Goal: Task Accomplishment & Management: Complete application form

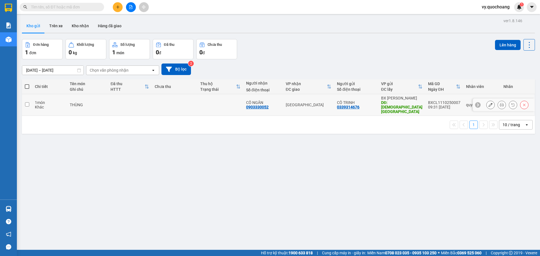
click at [115, 97] on td at bounding box center [130, 105] width 44 height 22
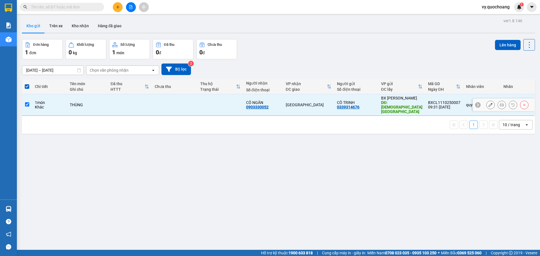
click at [135, 104] on td at bounding box center [130, 105] width 44 height 22
checkbox input "false"
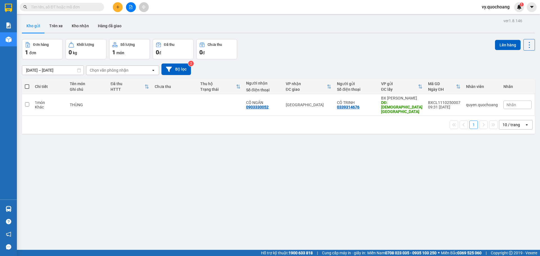
click at [121, 6] on button at bounding box center [118, 7] width 10 height 10
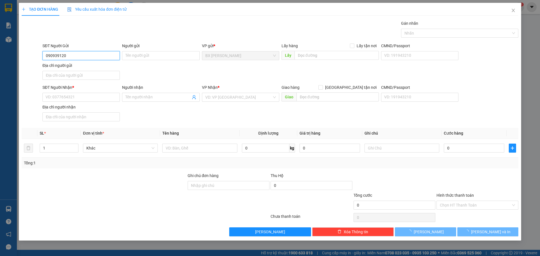
type input "0909391200"
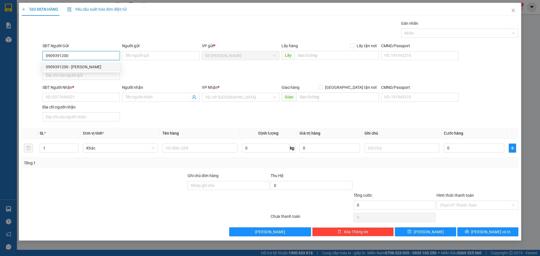
click at [104, 68] on div "0909391200 - [PERSON_NAME]" at bounding box center [81, 67] width 71 height 6
type input "[PERSON_NAME]"
type input "0909391200"
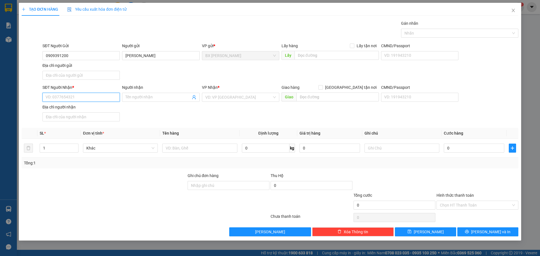
click at [100, 93] on input "SĐT Người Nhận *" at bounding box center [80, 97] width 77 height 9
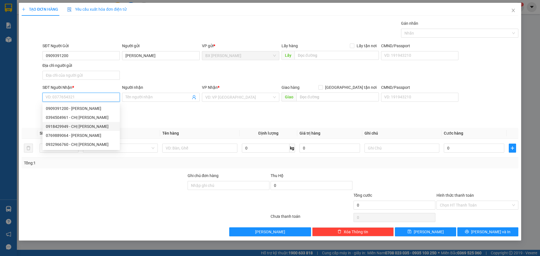
click at [98, 130] on div "0918429949 - CHỊ [PERSON_NAME]" at bounding box center [80, 126] width 77 height 9
type input "0918429949"
type input "CHỊ [PERSON_NAME]"
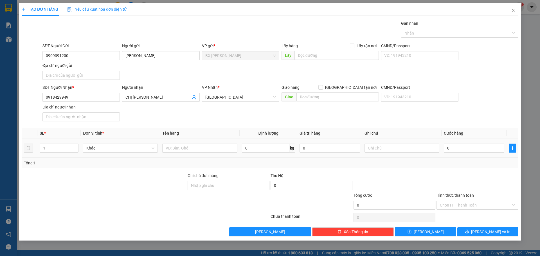
click at [178, 143] on div at bounding box center [199, 148] width 75 height 11
click at [181, 149] on input "text" at bounding box center [199, 148] width 75 height 9
type input "THÙNG"
click at [349, 58] on input "text" at bounding box center [337, 55] width 84 height 9
type input "CF PHA MÁY-ĐẦU CAO TỐC"
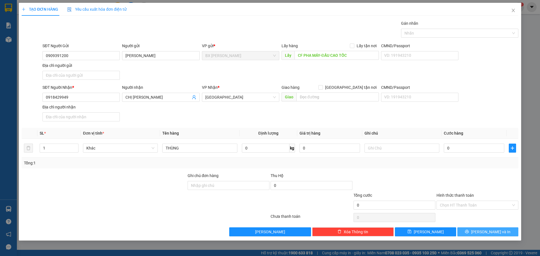
click at [471, 236] on button "[PERSON_NAME] và In" at bounding box center [488, 232] width 61 height 9
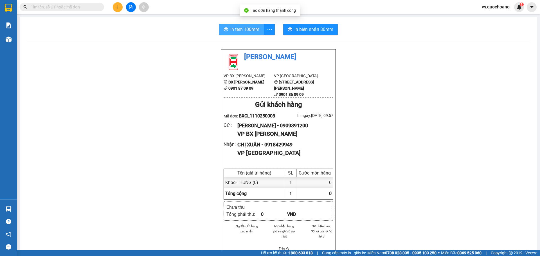
click at [250, 34] on button "In tem 100mm" at bounding box center [241, 29] width 45 height 11
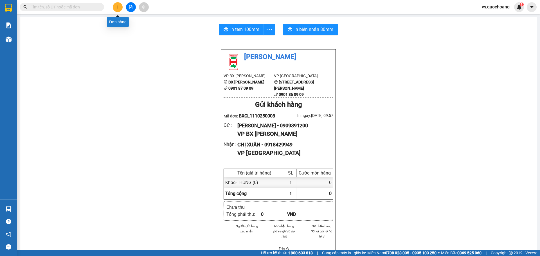
click at [119, 9] on button at bounding box center [118, 7] width 10 height 10
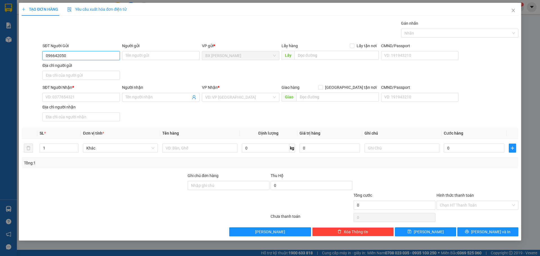
type input "0966420500"
click at [106, 68] on div "0966420500 - ANH HẢO" at bounding box center [81, 67] width 71 height 6
type input "ANH HẢO"
type input "0966420500"
click at [347, 55] on input "text" at bounding box center [337, 55] width 84 height 9
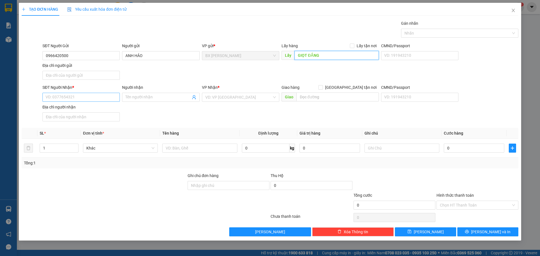
type input "GIỌT ĐẮNG"
click at [48, 96] on input "SĐT Người Nhận *" at bounding box center [80, 97] width 77 height 9
type input "0903112536"
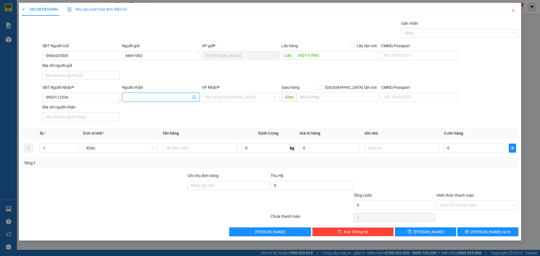
click at [161, 99] on input "Người nhận" at bounding box center [157, 97] width 65 height 6
type input "THẦY KHA"
click at [238, 97] on input "search" at bounding box center [238, 97] width 67 height 8
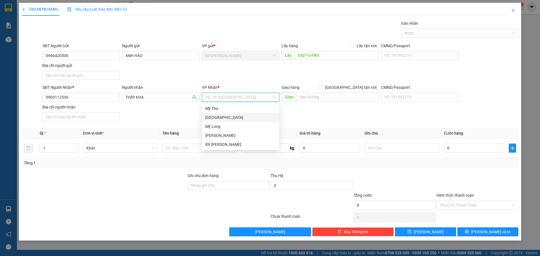
click at [234, 120] on div "[GEOGRAPHIC_DATA]" at bounding box center [240, 118] width 71 height 6
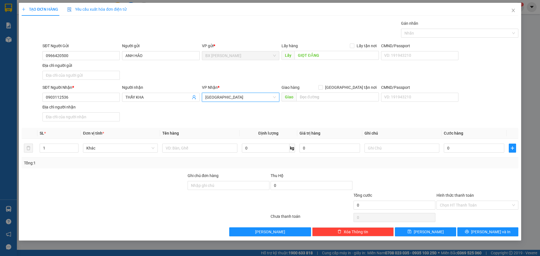
click at [356, 88] on span "[GEOGRAPHIC_DATA] tận nơi" at bounding box center [351, 87] width 56 height 6
click at [322, 88] on input "[GEOGRAPHIC_DATA] tận nơi" at bounding box center [321, 87] width 4 height 4
checkbox input "true"
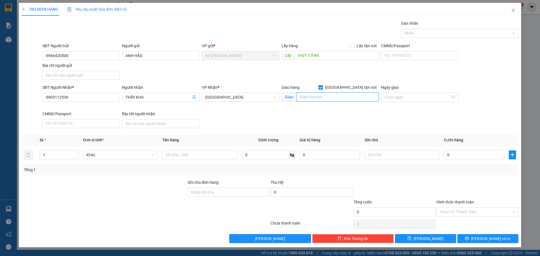
click at [355, 100] on input "text" at bounding box center [338, 97] width 82 height 9
type input "574/16/1 KINH DƯƠNG VƯƠNG P AN LẠC Q BÌNH TÂN"
click at [346, 153] on input "0" at bounding box center [330, 155] width 60 height 9
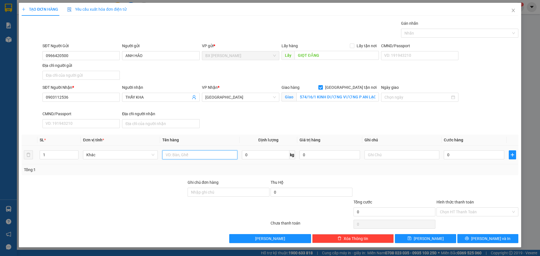
click at [191, 154] on input "text" at bounding box center [199, 155] width 75 height 9
type input "THÙNG"
click at [465, 153] on input "0" at bounding box center [474, 155] width 60 height 9
type input "1"
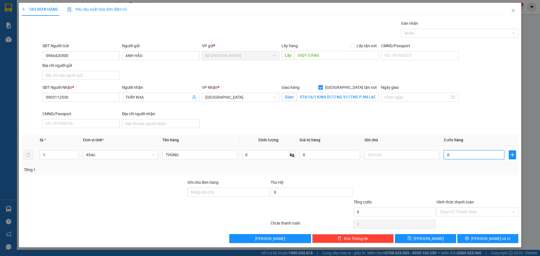
type input "1"
type input "15"
type input "150"
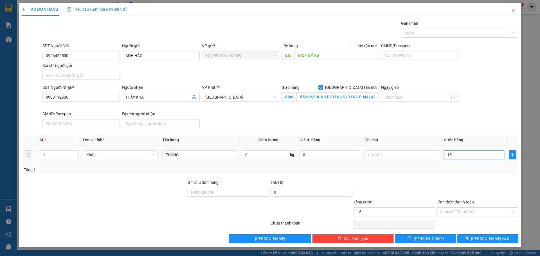
type input "150"
type input "150.000"
click at [458, 195] on div at bounding box center [477, 190] width 83 height 20
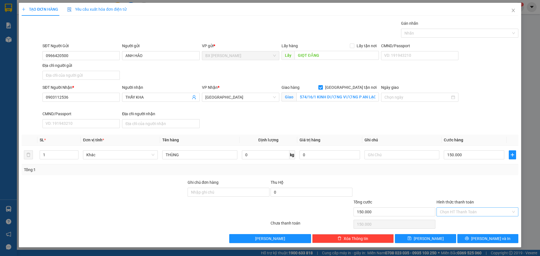
click at [470, 212] on input "Hình thức thanh toán" at bounding box center [475, 212] width 71 height 8
click at [463, 226] on div "Tại văn phòng" at bounding box center [477, 223] width 75 height 6
type input "0"
click at [472, 239] on button "[PERSON_NAME] và In" at bounding box center [488, 238] width 61 height 9
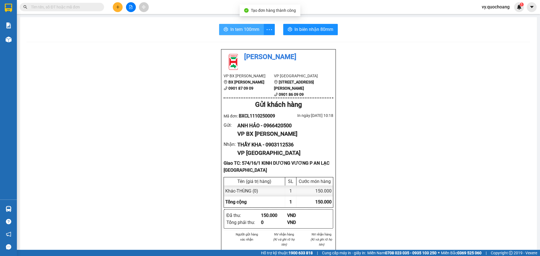
click at [248, 27] on span "In tem 100mm" at bounding box center [244, 29] width 29 height 7
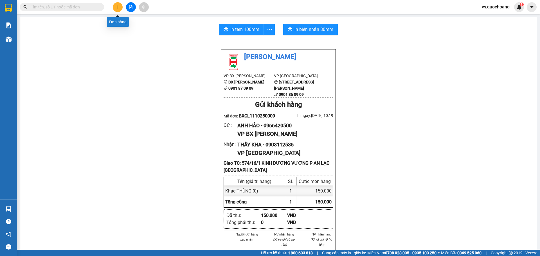
click at [121, 7] on button at bounding box center [118, 7] width 10 height 10
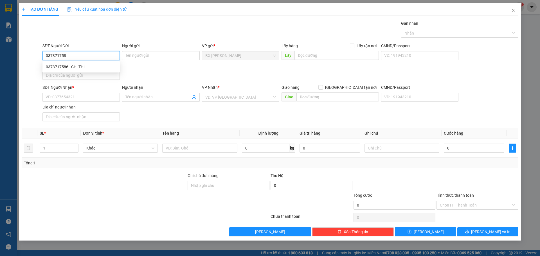
type input "0373717586"
click at [85, 65] on div "0373717586 - CHỊ THI" at bounding box center [81, 67] width 71 height 6
type input "CHỊ THI"
click at [83, 56] on input "0373717586" at bounding box center [80, 55] width 77 height 9
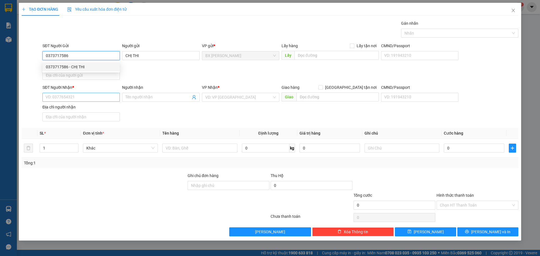
type input "0373717586"
click at [99, 95] on input "SĐT Người Nhận *" at bounding box center [80, 97] width 77 height 9
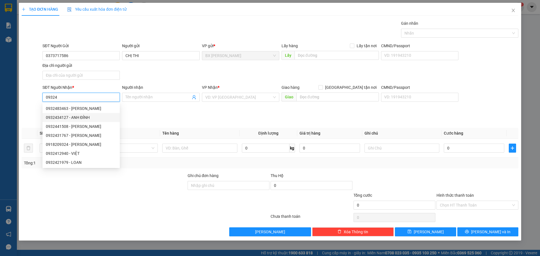
click at [87, 116] on div "0932434127 - ANH ĐỈNH" at bounding box center [81, 118] width 71 height 6
type input "0932434127"
type input "ANH ĐỈNH"
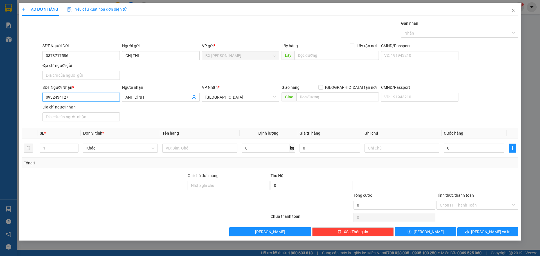
type input "0932434127"
click at [173, 149] on input "text" at bounding box center [199, 148] width 75 height 9
type input "BỌC NÚM"
click at [325, 99] on input "text" at bounding box center [338, 97] width 82 height 9
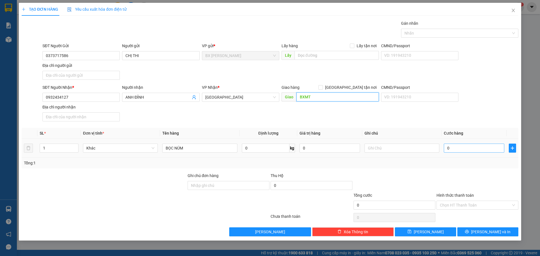
type input "BXMT"
click at [480, 145] on input "0" at bounding box center [474, 148] width 60 height 9
type input "5"
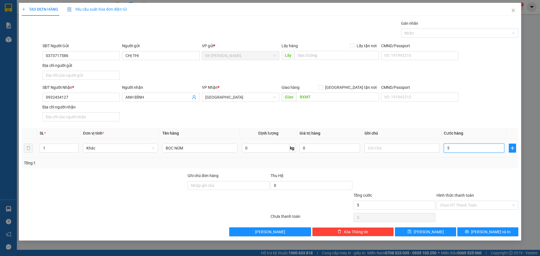
type input "50"
type input "50.000"
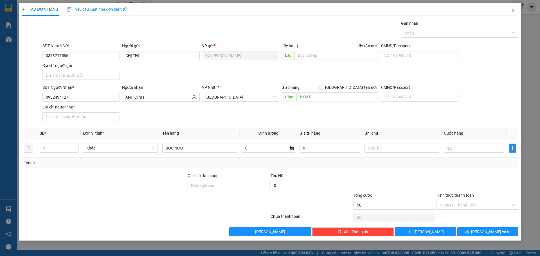
type input "50.000"
click at [483, 170] on div "Transit Pickup Surcharge Ids Transit Deliver Surcharge Ids Transit Deliver Surc…" at bounding box center [270, 128] width 497 height 216
click at [475, 230] on button "[PERSON_NAME] và In" at bounding box center [488, 232] width 61 height 9
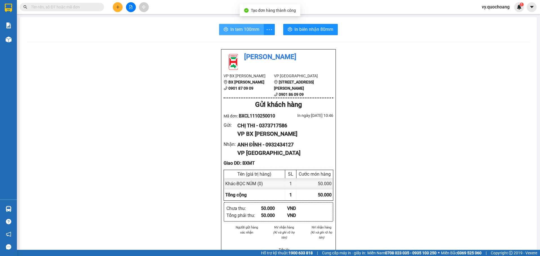
click at [235, 29] on span "In tem 100mm" at bounding box center [244, 29] width 29 height 7
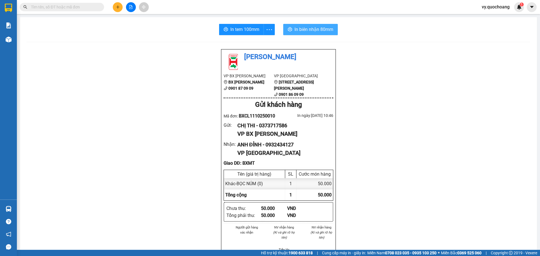
click at [306, 30] on span "In biên nhận 80mm" at bounding box center [314, 29] width 39 height 7
click at [244, 33] on span "In tem 100mm" at bounding box center [244, 29] width 29 height 7
click at [120, 6] on button at bounding box center [118, 7] width 10 height 10
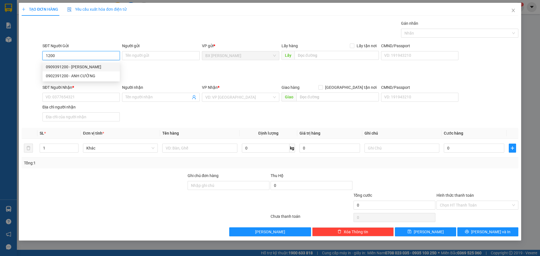
click at [82, 64] on div "0909391200 - [PERSON_NAME]" at bounding box center [81, 67] width 71 height 6
type input "0909391200"
type input "[PERSON_NAME]"
type input "0909391200"
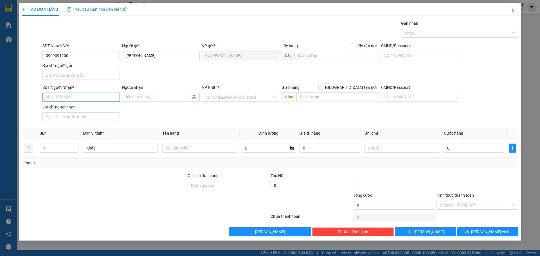
click at [80, 95] on input "SĐT Người Nhận *" at bounding box center [80, 97] width 77 height 9
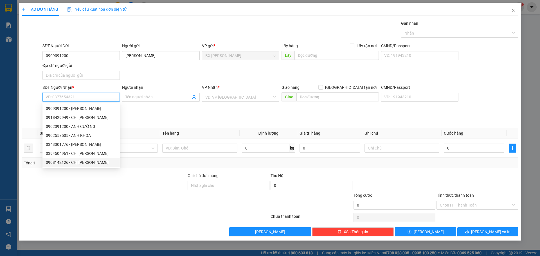
click at [86, 163] on div "0908142126 - CHỊ [PERSON_NAME]" at bounding box center [81, 163] width 71 height 6
type input "0908142126"
type input "CHỊ [PERSON_NAME]"
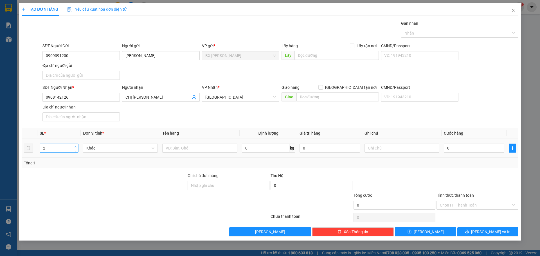
click at [76, 147] on icon "up" at bounding box center [76, 146] width 2 height 1
type input "3"
click at [76, 147] on icon "up" at bounding box center [76, 146] width 2 height 1
click at [223, 152] on input "text" at bounding box center [199, 148] width 75 height 9
type input "MÓN"
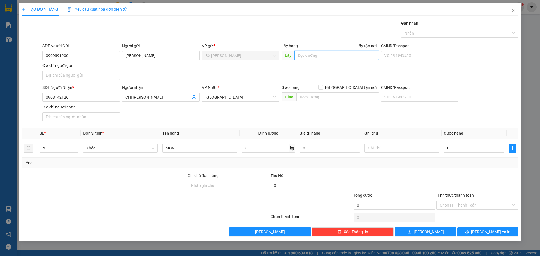
click at [318, 58] on input "text" at bounding box center [337, 55] width 84 height 9
type input "CF PHA MÁY-ĐẦU CAO TỐC"
click at [508, 230] on button "[PERSON_NAME] và In" at bounding box center [488, 232] width 61 height 9
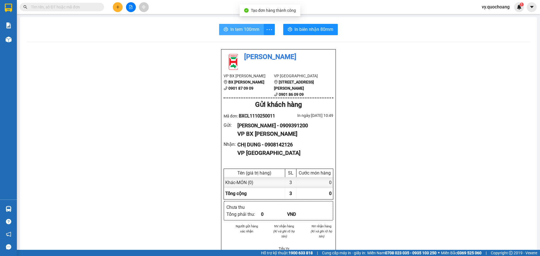
click at [248, 28] on span "In tem 100mm" at bounding box center [244, 29] width 29 height 7
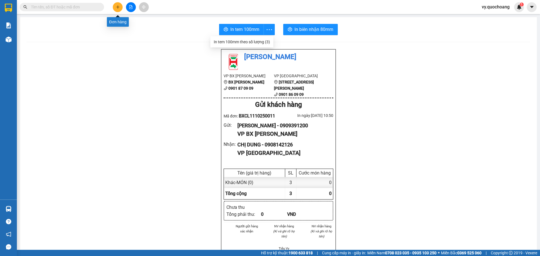
click at [115, 4] on button at bounding box center [118, 7] width 10 height 10
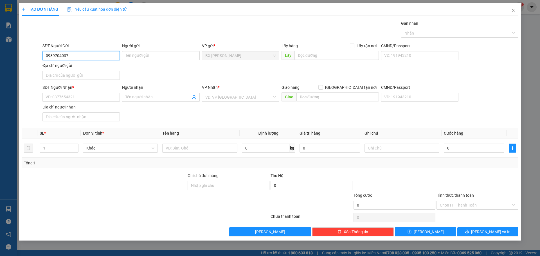
drag, startPoint x: 63, startPoint y: 57, endPoint x: 67, endPoint y: 54, distance: 4.8
click at [63, 57] on input "0939704037" at bounding box center [80, 55] width 77 height 9
type input "0939704537"
click at [72, 68] on div "0939704537 - HUẤN" at bounding box center [81, 67] width 71 height 6
type input "HUẤN"
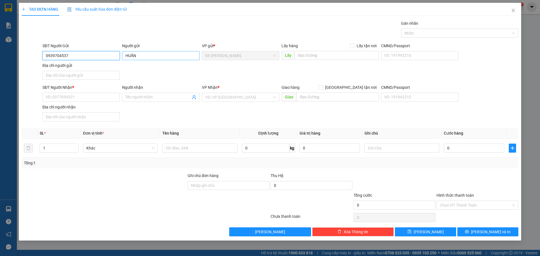
type input "0939704537"
click at [125, 55] on input "HUẤN" at bounding box center [160, 55] width 77 height 9
type input "ANH HUẤN"
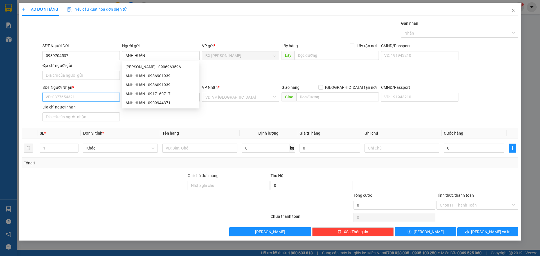
click at [101, 98] on input "SĐT Người Nhận *" at bounding box center [80, 97] width 77 height 9
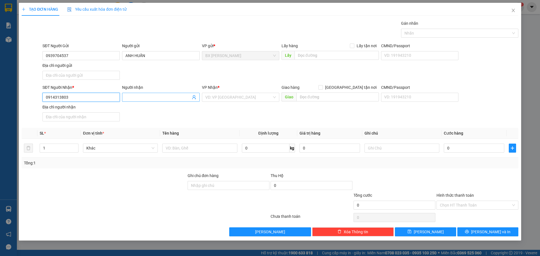
type input "0914313803"
click at [131, 95] on input "Người nhận" at bounding box center [157, 97] width 65 height 6
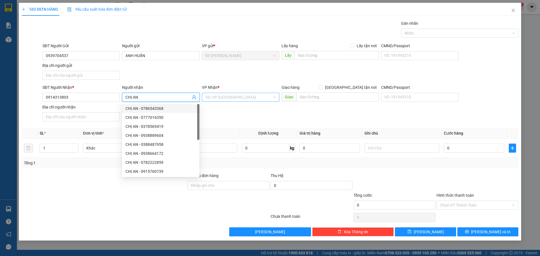
type input "CHỊ AN"
click at [266, 95] on input "search" at bounding box center [238, 97] width 67 height 8
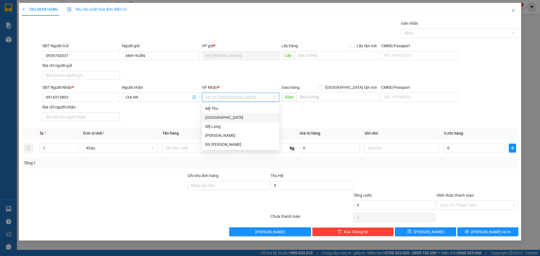
click at [254, 116] on div "[GEOGRAPHIC_DATA]" at bounding box center [240, 118] width 71 height 6
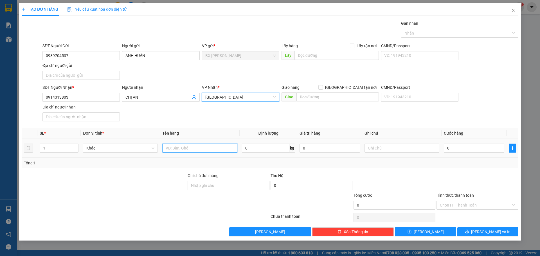
click at [225, 146] on input "text" at bounding box center [199, 148] width 75 height 9
type input "THÙNG"
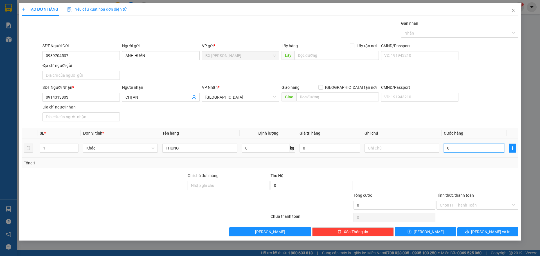
click at [481, 146] on input "0" at bounding box center [474, 148] width 60 height 9
type input "4"
type input "40"
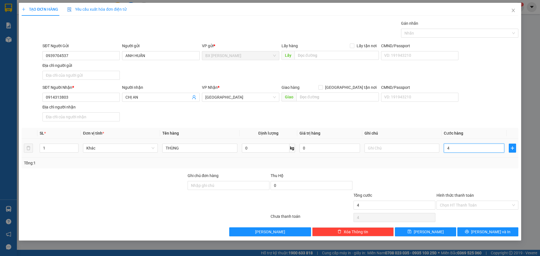
type input "40"
type input "40.000"
click at [466, 163] on div "Tổng: 1" at bounding box center [270, 163] width 492 height 6
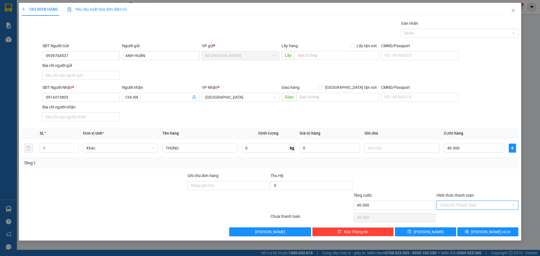
click at [473, 203] on input "Hình thức thanh toán" at bounding box center [475, 205] width 71 height 8
click at [472, 219] on div "Tại văn phòng" at bounding box center [477, 217] width 75 height 6
type input "0"
click at [472, 228] on button "[PERSON_NAME] và In" at bounding box center [488, 232] width 61 height 9
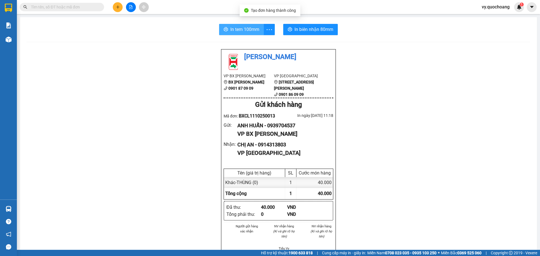
click at [249, 28] on span "In tem 100mm" at bounding box center [244, 29] width 29 height 7
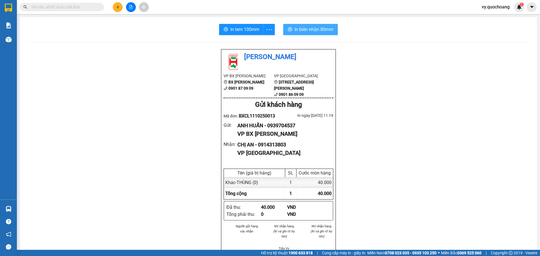
click at [297, 27] on span "In biên nhận 80mm" at bounding box center [314, 29] width 39 height 7
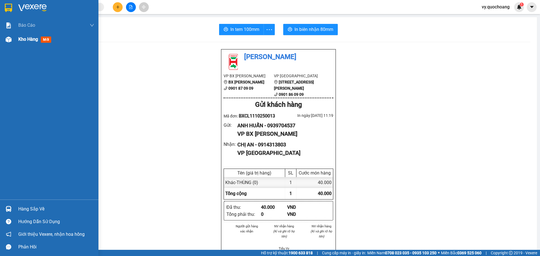
click at [30, 41] on span "Kho hàng" at bounding box center [28, 39] width 20 height 5
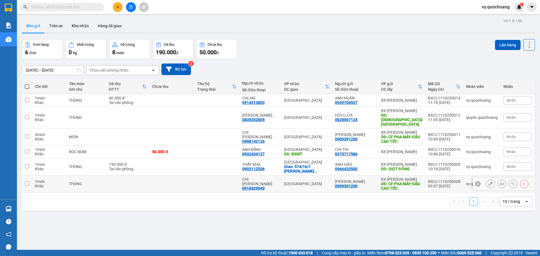
click at [230, 181] on td at bounding box center [216, 184] width 45 height 17
checkbox input "true"
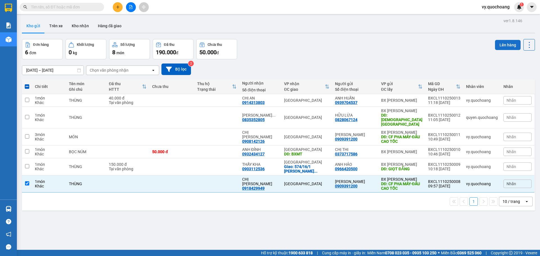
click at [501, 44] on button "Lên hàng" at bounding box center [508, 45] width 26 height 10
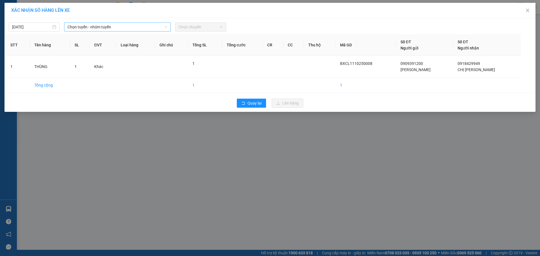
click at [136, 25] on span "Chọn tuyến - nhóm tuyến" at bounding box center [118, 27] width 100 height 8
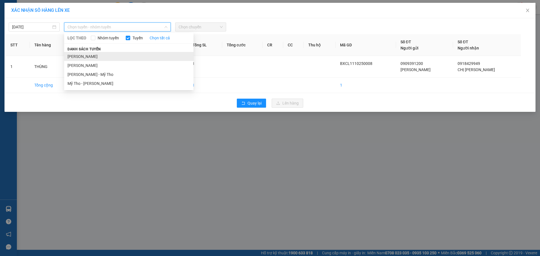
click at [137, 58] on li "[PERSON_NAME]" at bounding box center [128, 56] width 129 height 9
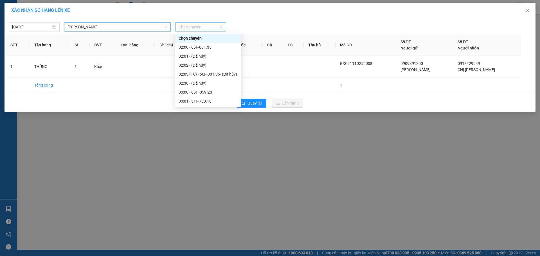
click at [214, 27] on span "Chọn chuyến" at bounding box center [201, 27] width 44 height 8
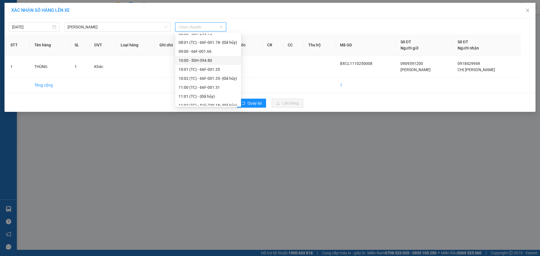
scroll to position [169, 0]
click at [215, 65] on div "10:01 (TC) - 66F-001.35" at bounding box center [208, 67] width 59 height 6
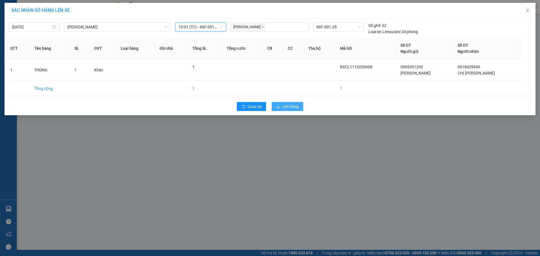
click at [281, 105] on button "Lên hàng" at bounding box center [288, 106] width 32 height 9
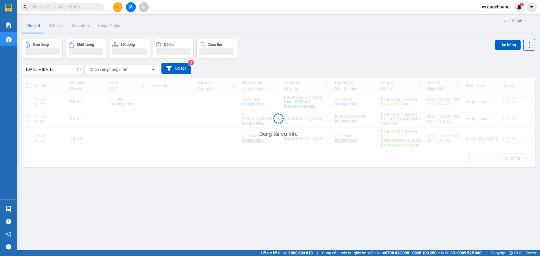
click at [82, 10] on input "text" at bounding box center [64, 7] width 66 height 6
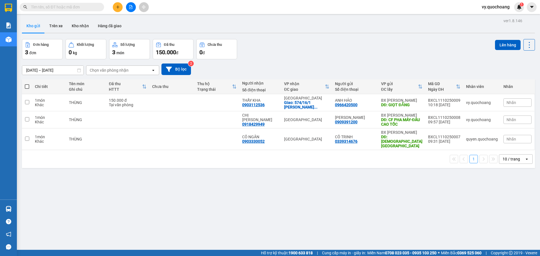
drag, startPoint x: 80, startPoint y: 3, endPoint x: 71, endPoint y: 10, distance: 11.2
click at [71, 10] on span at bounding box center [62, 7] width 84 height 8
click at [72, 7] on input "text" at bounding box center [64, 7] width 66 height 6
paste input "0373717586"
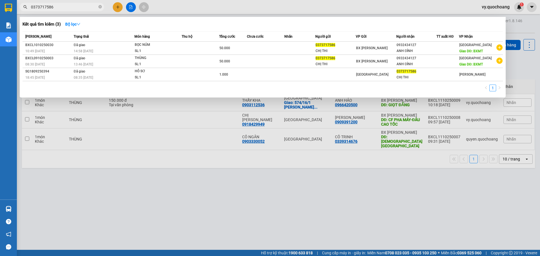
type input "0373717586"
